Goal: Transaction & Acquisition: Subscribe to service/newsletter

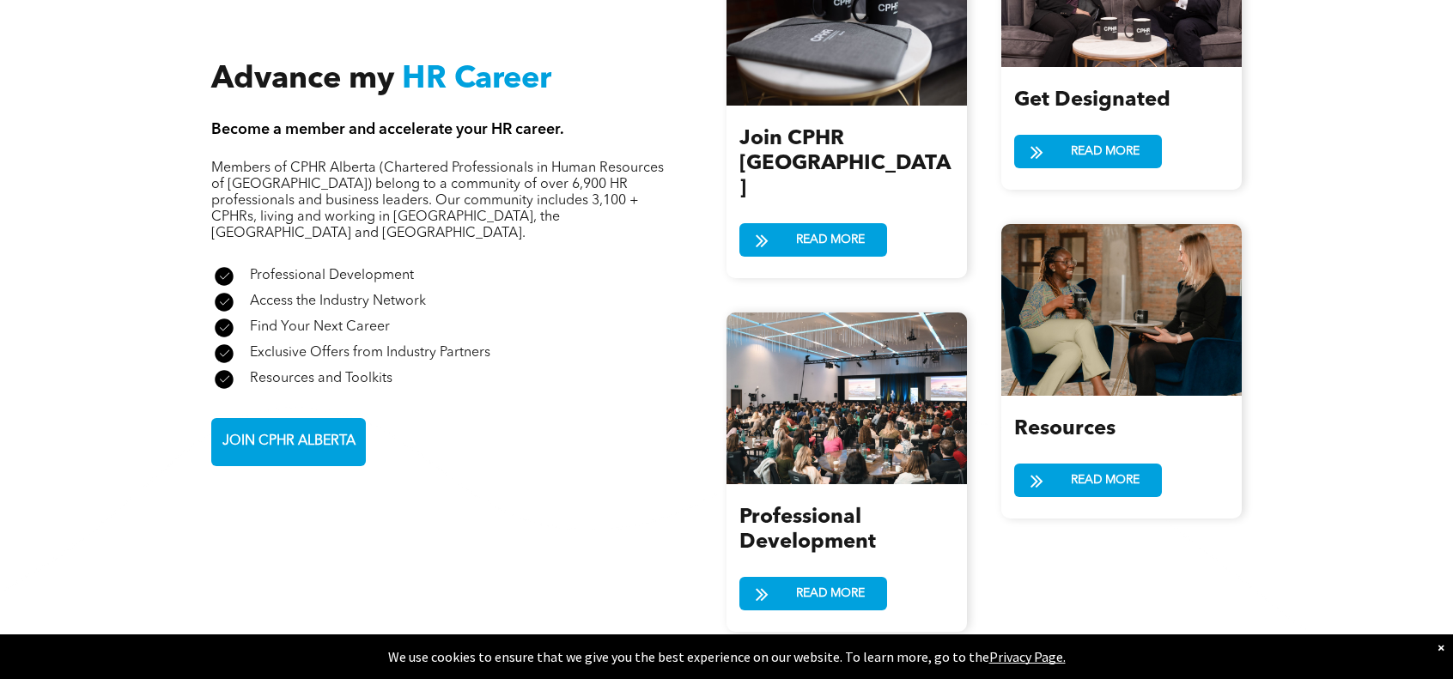
scroll to position [2249, 0]
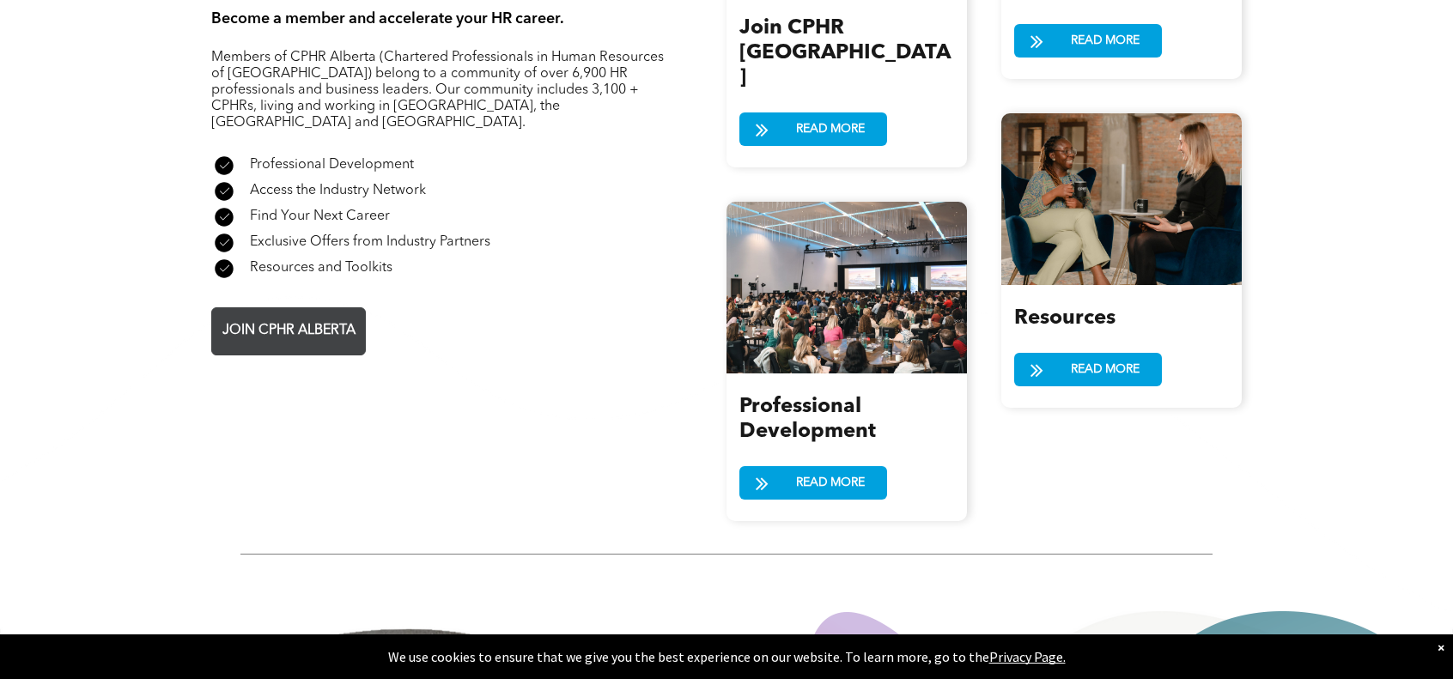
click at [327, 314] on span "JOIN CPHR ALBERTA" at bounding box center [288, 330] width 145 height 33
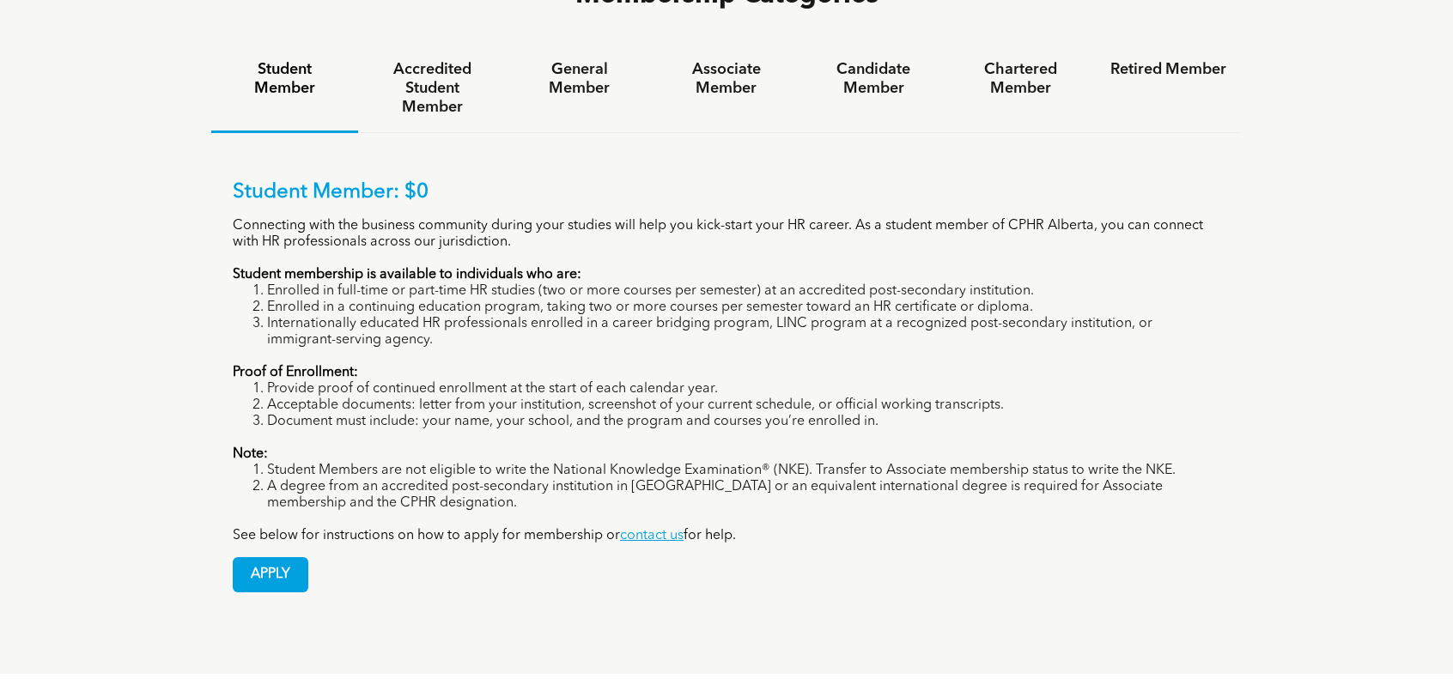
scroll to position [1288, 0]
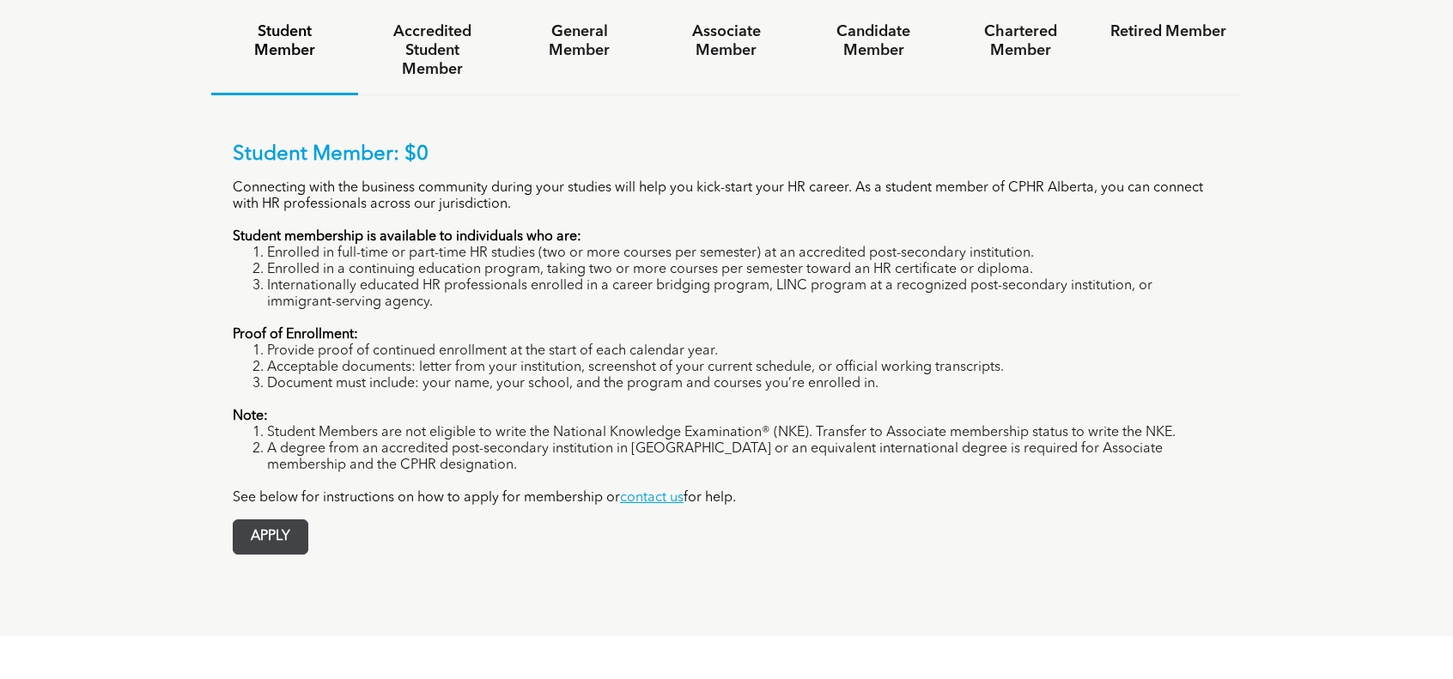
click at [288, 520] on span "APPLY" at bounding box center [271, 536] width 74 height 33
